Goal: Navigation & Orientation: Find specific page/section

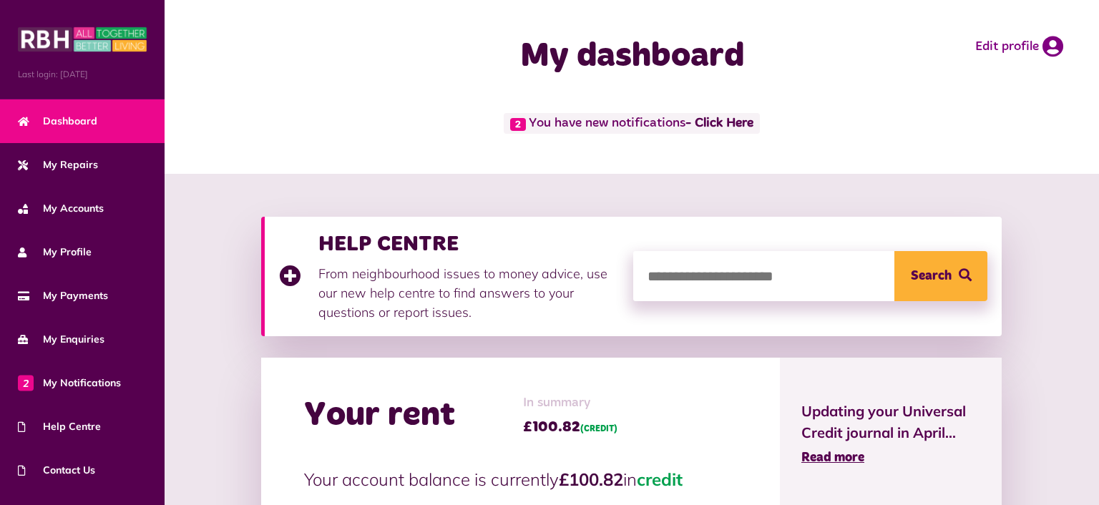
scroll to position [226, 0]
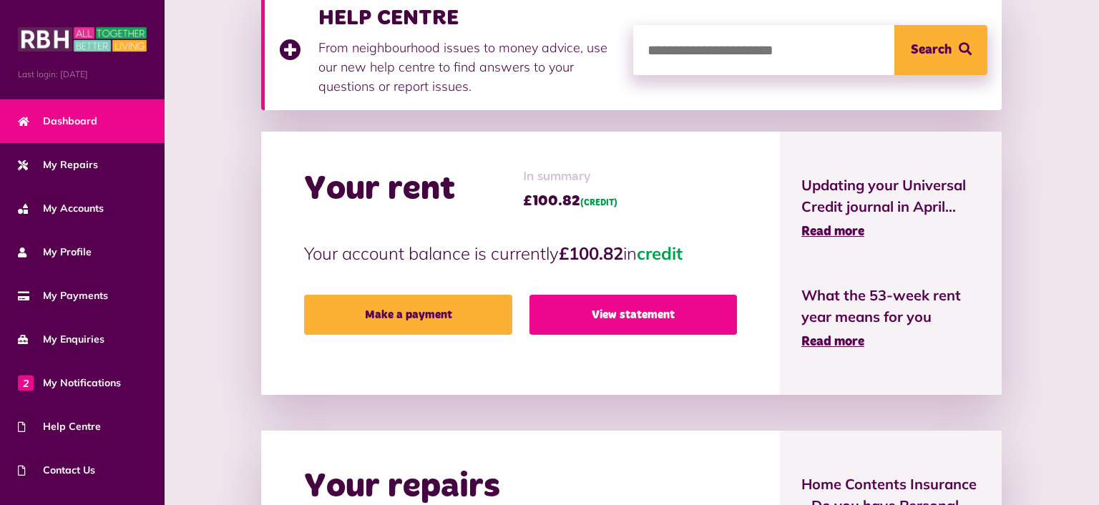
click at [607, 317] on link "View statement" at bounding box center [632, 315] width 207 height 40
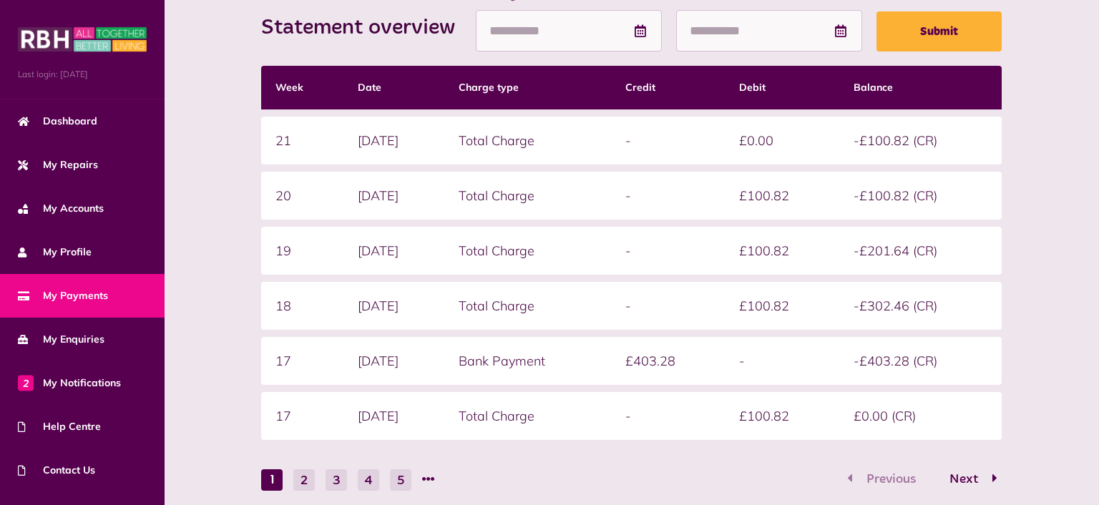
scroll to position [151, 0]
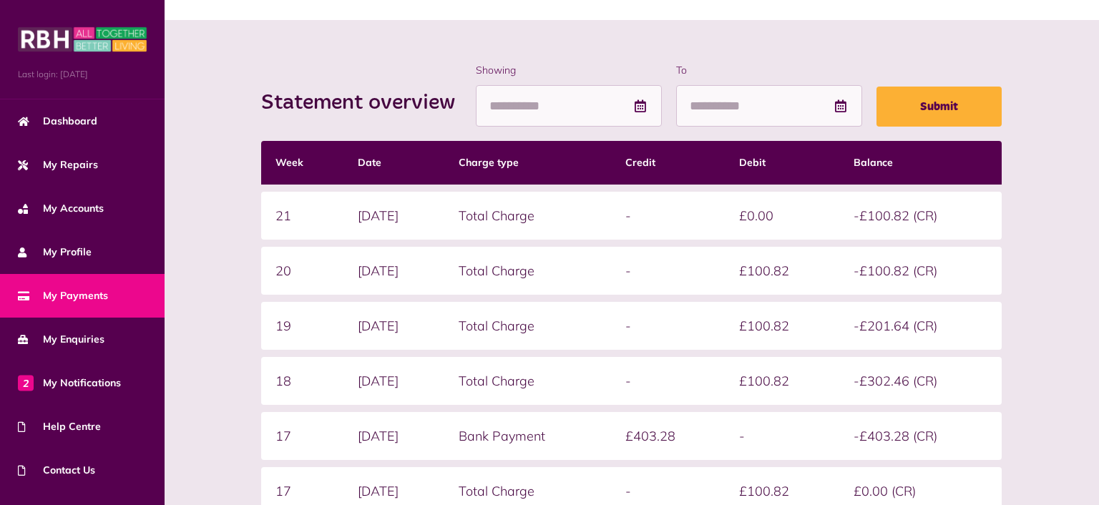
click at [624, 24] on div "Statement overview Showing To Submit Week Date Charge type Credit Debit Balance…" at bounding box center [632, 352] width 934 height 665
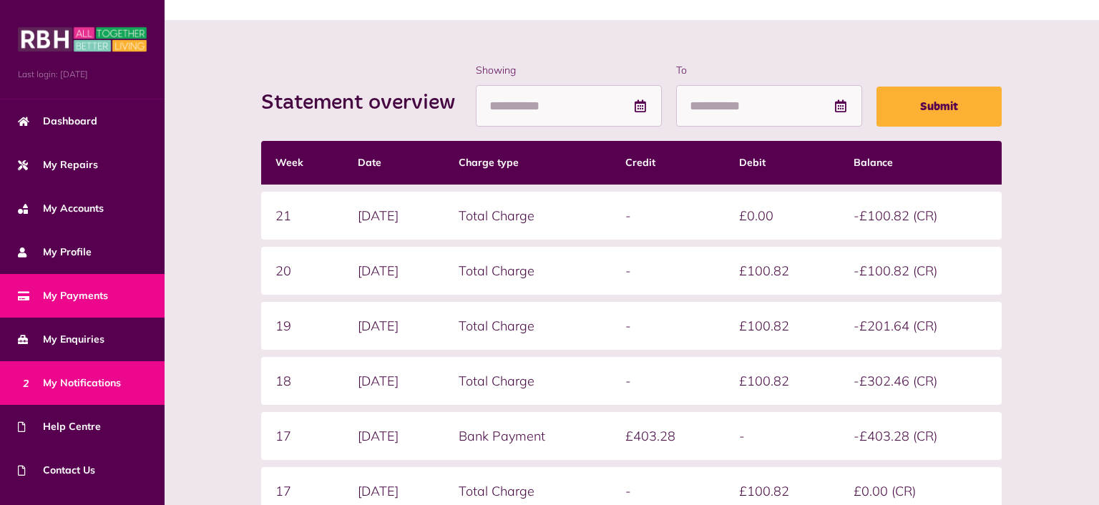
click at [67, 391] on link "2 My Notifications" at bounding box center [82, 383] width 165 height 44
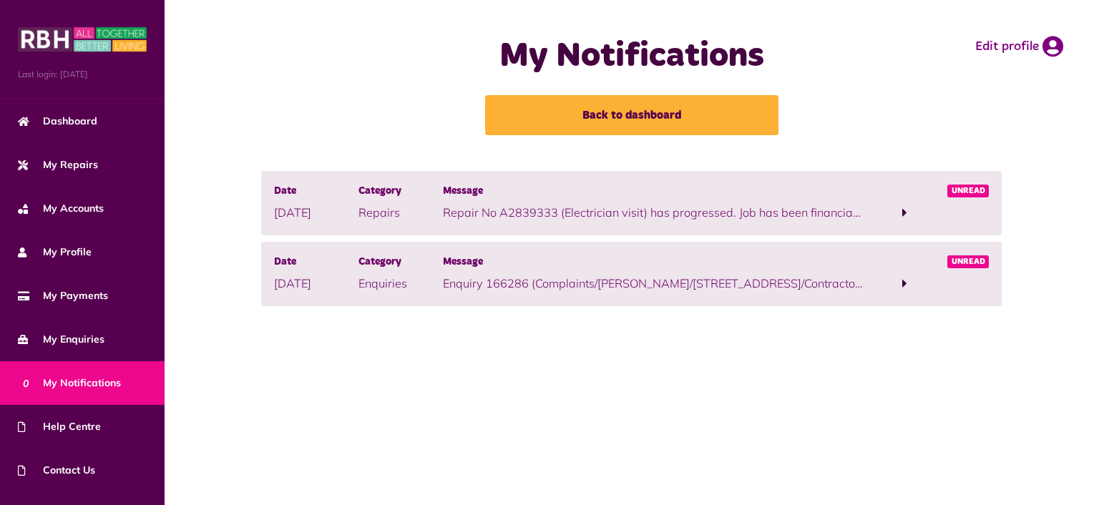
click at [737, 277] on p "Enquiry 166286 (Complaints/Stuart Taylor/57 Tavistock Rd, Rochdale/Contractors)…" at bounding box center [653, 283] width 421 height 17
click at [903, 283] on span at bounding box center [904, 283] width 5 height 13
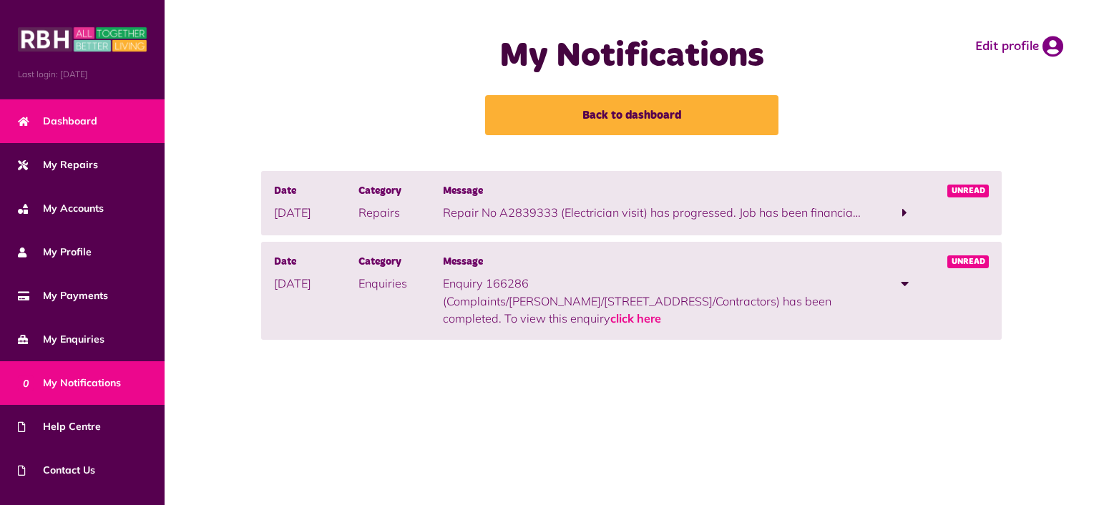
click at [72, 139] on link "Dashboard" at bounding box center [82, 121] width 165 height 44
